Goal: Information Seeking & Learning: Learn about a topic

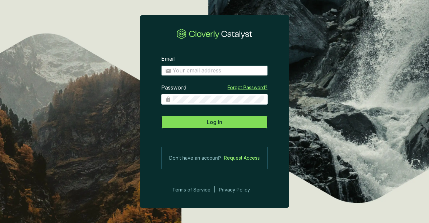
type input "zheath@greatbearcarbon.ca"
click at [212, 124] on span "Log In" at bounding box center [214, 122] width 15 height 8
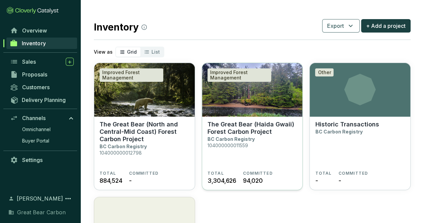
click at [261, 145] on section "The Great Bear (Haida Gwaii) Forest Carbon Project BC Carbon Registry 104000000…" at bounding box center [252, 146] width 90 height 50
click at [138, 137] on p "The Great Bear (North and Central-Mid Coast) Forest Carbon Project" at bounding box center [145, 132] width 90 height 22
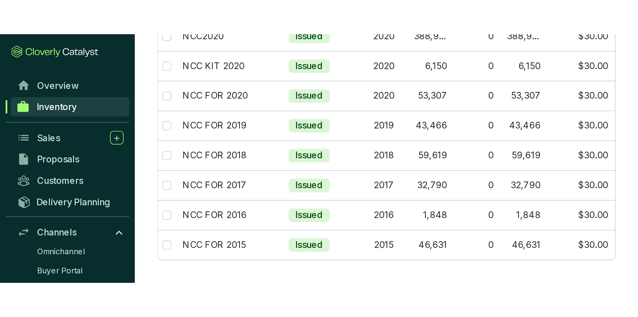
scroll to position [54, 0]
